Goal: Transaction & Acquisition: Purchase product/service

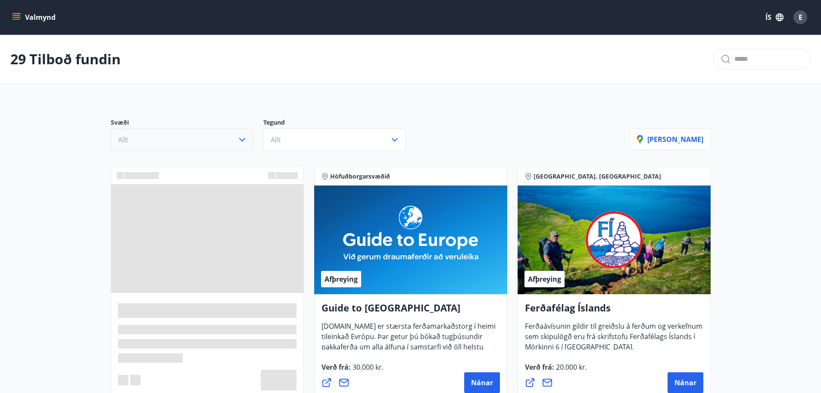
click at [212, 142] on button "Allt" at bounding box center [182, 139] width 142 height 22
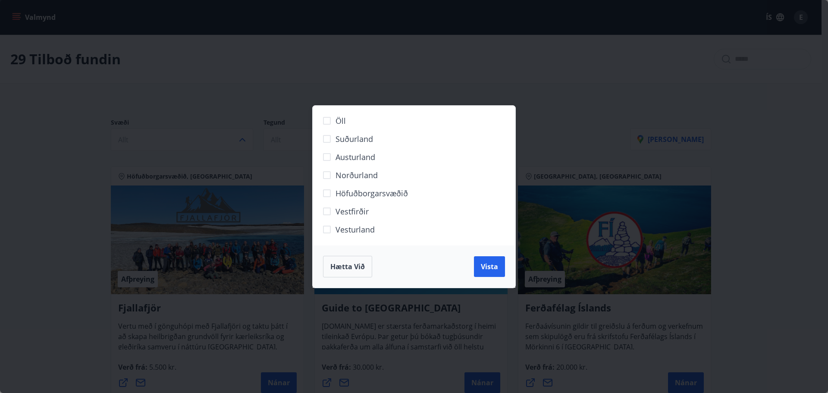
click at [344, 197] on span "Höfuðborgarsvæðið" at bounding box center [371, 193] width 72 height 11
click at [497, 266] on span "Vista" at bounding box center [489, 266] width 17 height 9
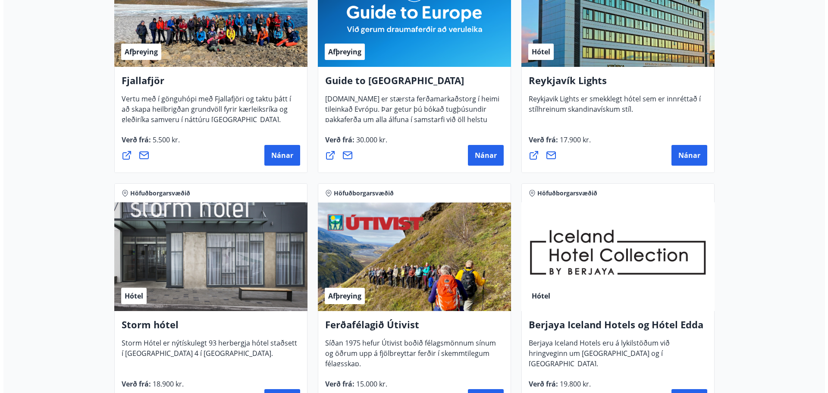
scroll to position [302, 0]
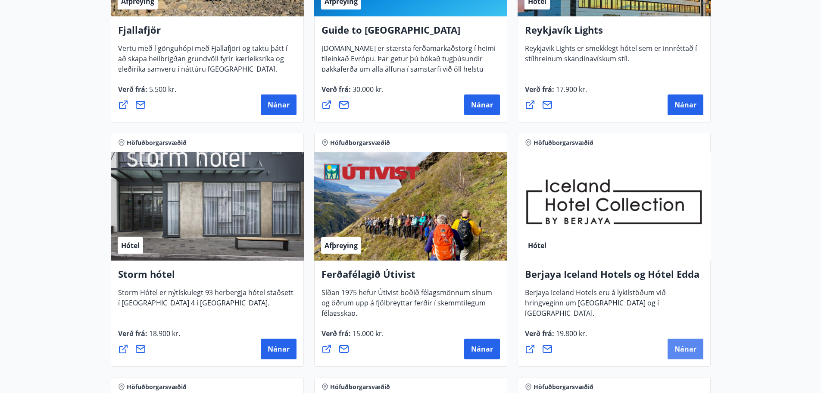
click at [684, 347] on span "Nánar" at bounding box center [686, 348] width 22 height 9
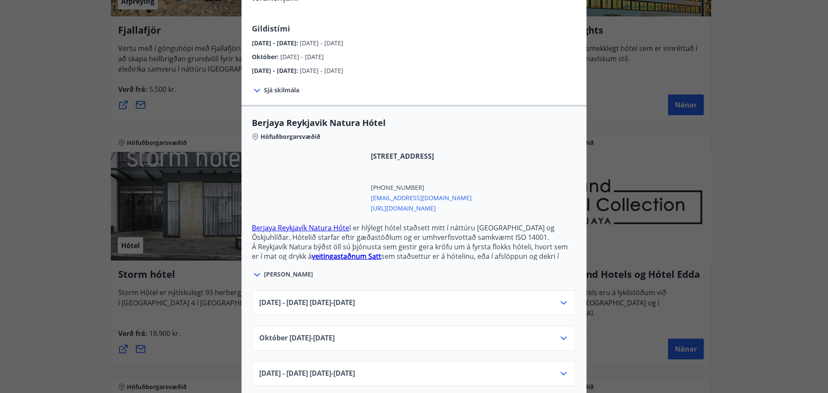
scroll to position [129, 0]
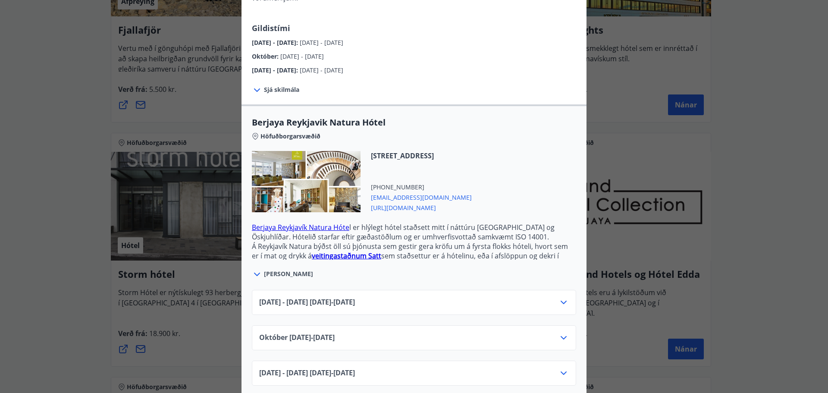
click at [541, 332] on div "[DATE]10.25 - [DATE]" at bounding box center [413, 340] width 309 height 17
click at [563, 332] on icon at bounding box center [563, 337] width 10 height 10
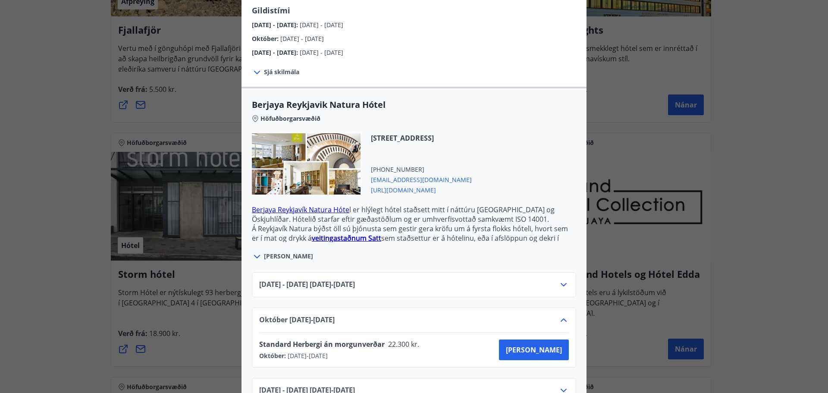
scroll to position [164, 0]
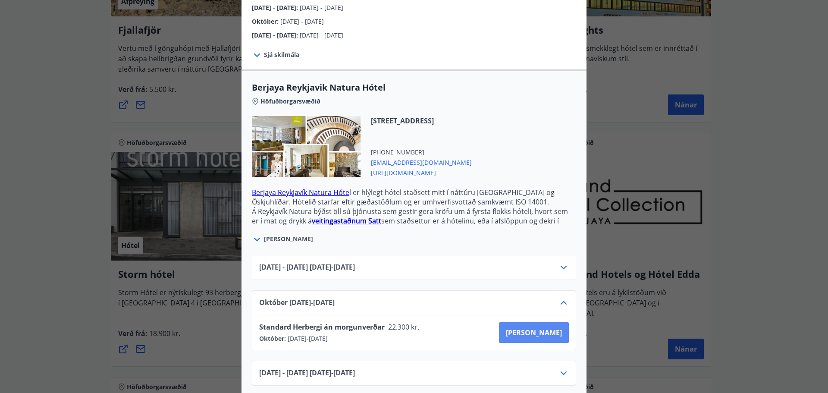
click at [554, 327] on button "[PERSON_NAME]" at bounding box center [534, 332] width 70 height 21
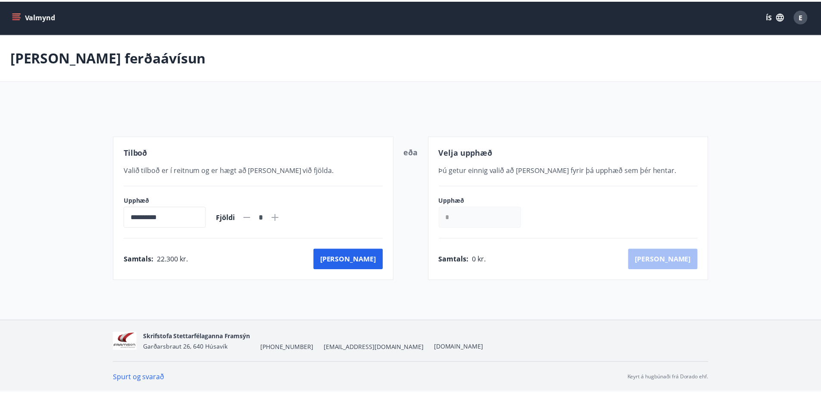
scroll to position [1, 0]
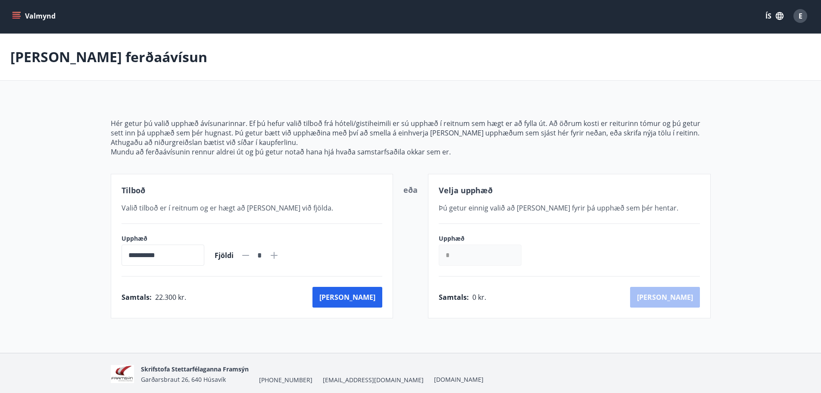
click at [463, 261] on input "*" at bounding box center [480, 254] width 83 height 21
drag, startPoint x: 481, startPoint y: 258, endPoint x: 422, endPoint y: 257, distance: 59.1
click at [422, 257] on div "**********" at bounding box center [411, 246] width 600 height 144
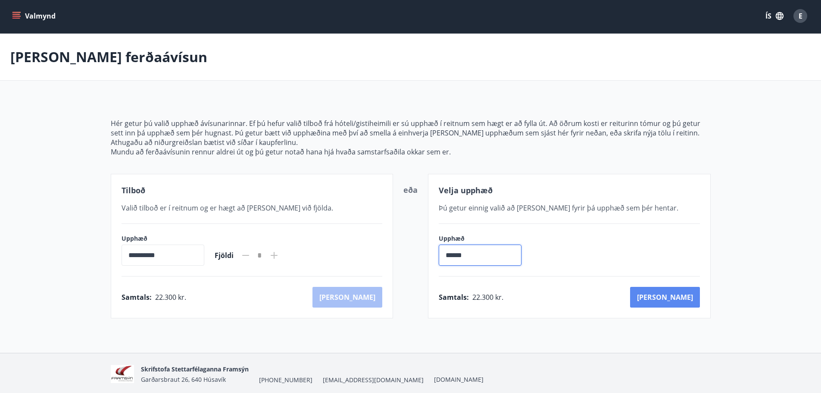
type input "******"
click at [684, 306] on button "[PERSON_NAME]" at bounding box center [665, 297] width 70 height 21
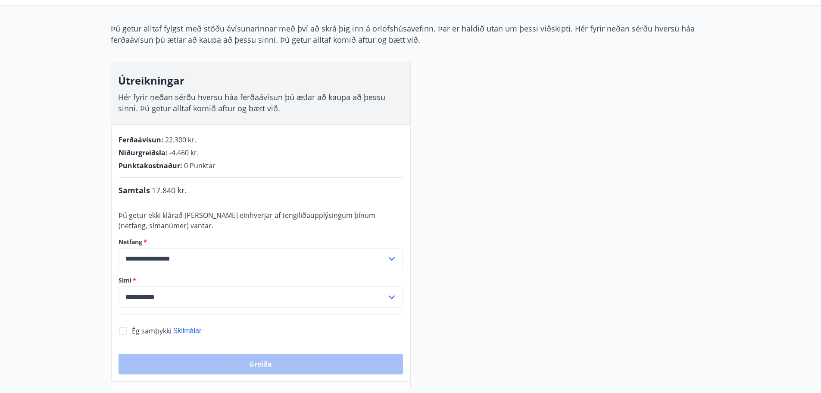
scroll to position [88, 0]
